Goal: Task Accomplishment & Management: Use online tool/utility

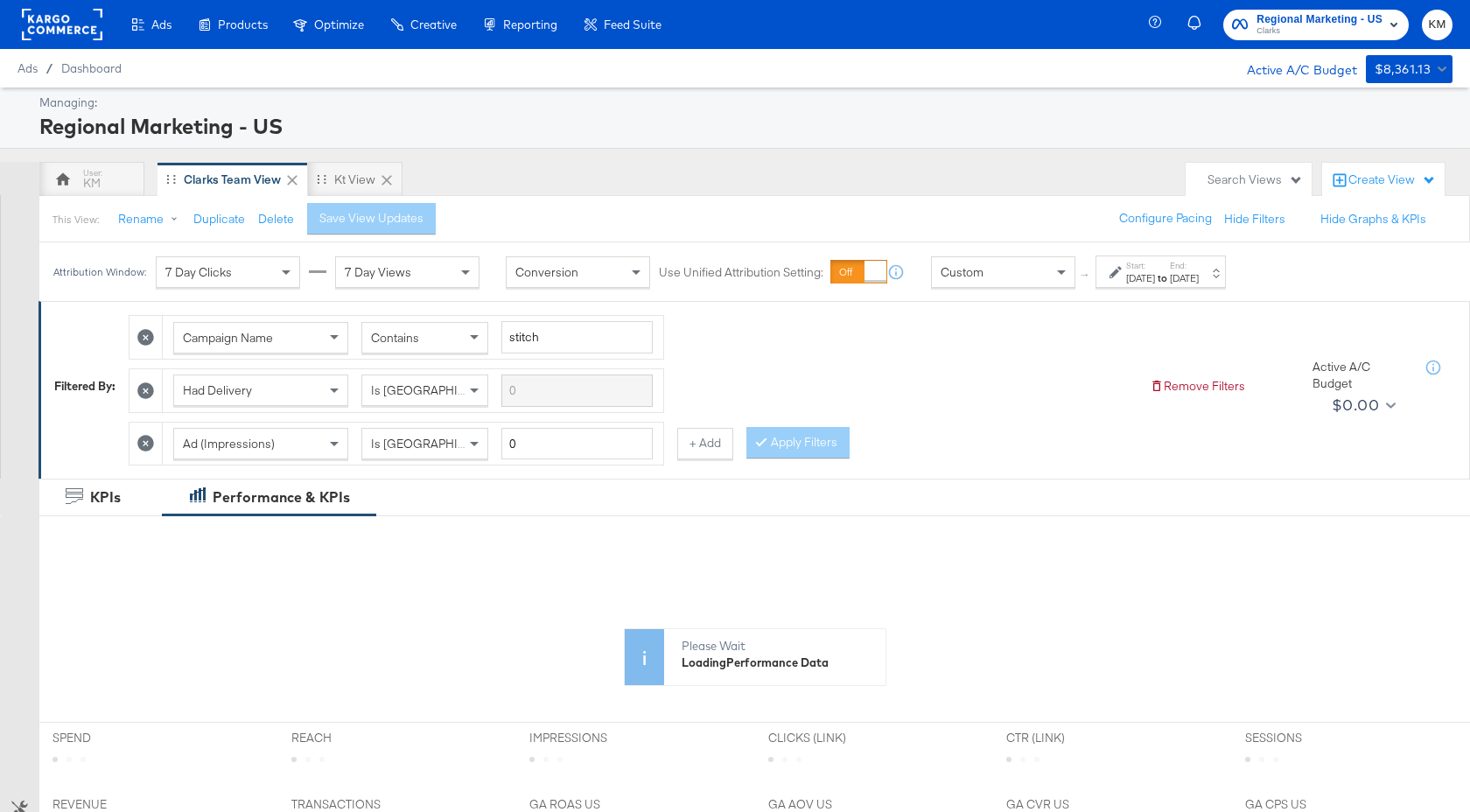
click at [1155, 269] on label "Start:" at bounding box center [1140, 265] width 29 height 12
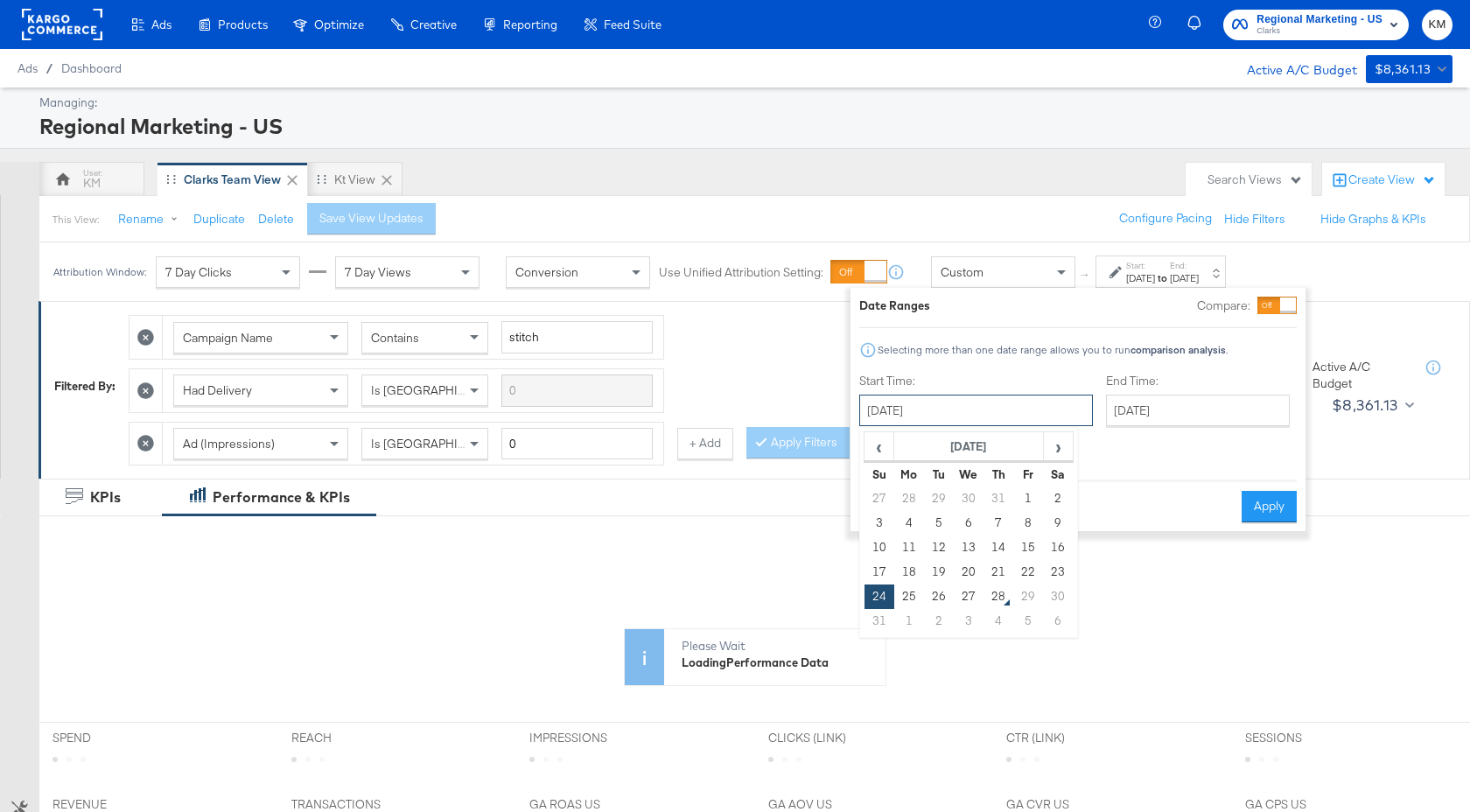
click at [998, 405] on input "[DATE]" at bounding box center [976, 410] width 234 height 32
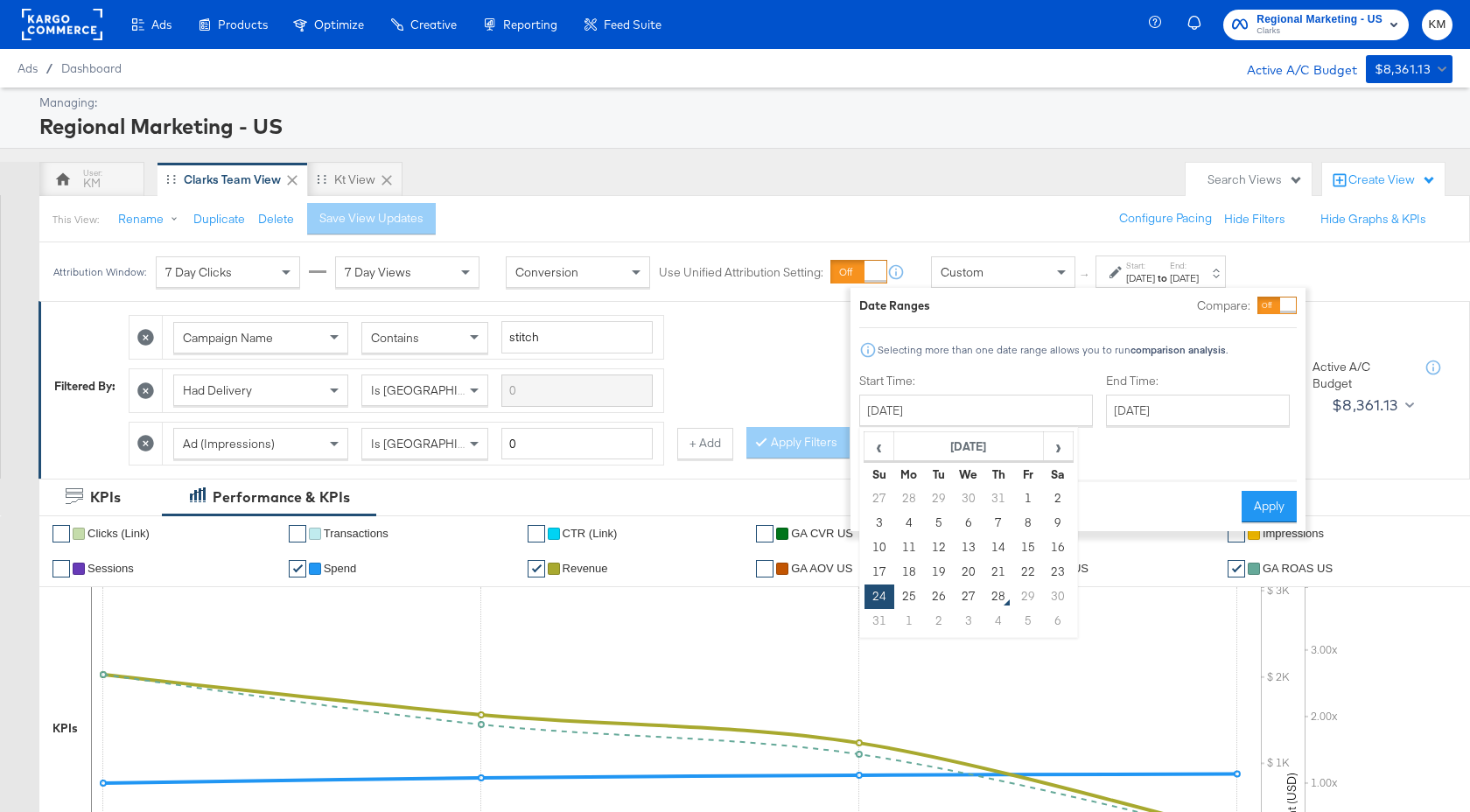
click at [1045, 270] on div "Custom" at bounding box center [1003, 272] width 143 height 30
click at [943, 193] on div "KM Clarks Team View kt View" at bounding box center [607, 179] width 1138 height 35
click at [888, 497] on button "Cancel" at bounding box center [890, 507] width 63 height 32
